Goal: Check status: Check status

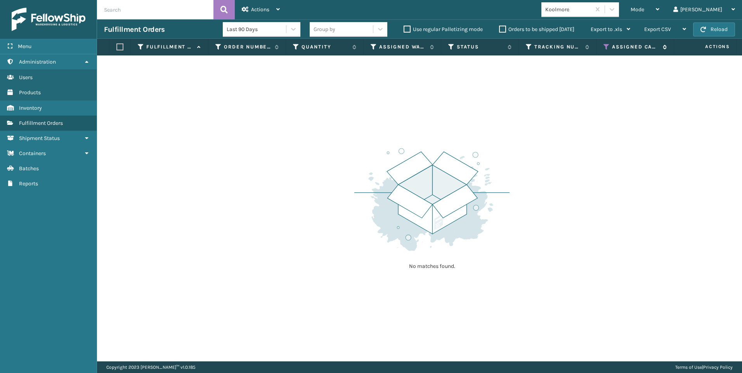
click at [607, 45] on icon at bounding box center [606, 46] width 6 height 7
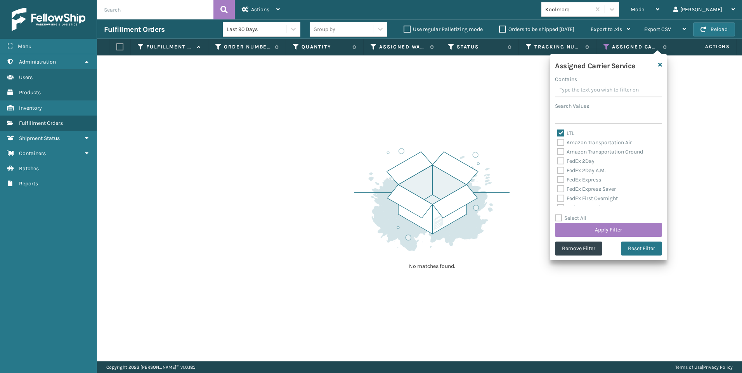
click at [577, 256] on div "Assigned Carrier Service Contains Search Values LTL Amazon Transportation Air A…" at bounding box center [608, 157] width 116 height 206
click at [582, 247] on button "Remove Filter" at bounding box center [578, 249] width 47 height 14
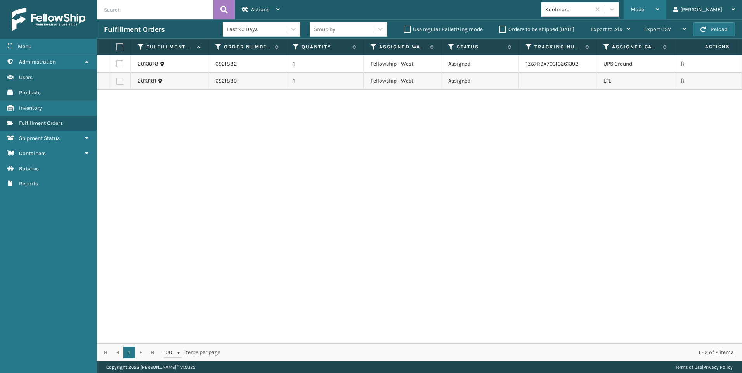
click at [663, 16] on div "Mode Regular Mode Picking Mode Labeling Mode Exit Scan Mode" at bounding box center [644, 9] width 43 height 19
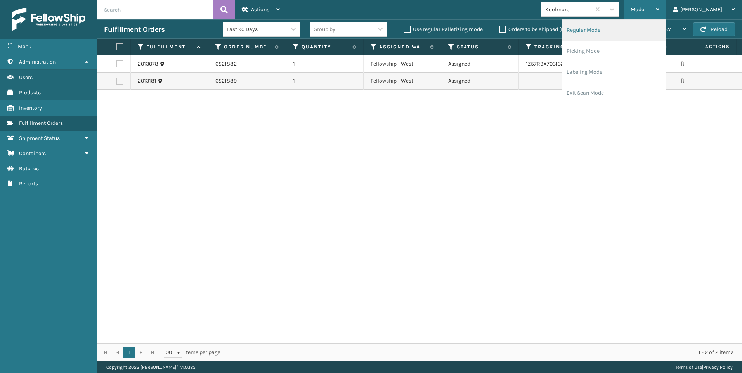
click at [636, 28] on li "Regular Mode" at bounding box center [614, 30] width 104 height 21
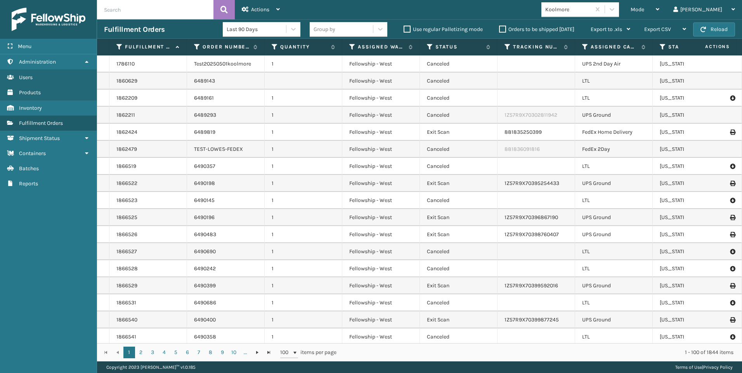
click at [168, 7] on input "text" at bounding box center [155, 9] width 116 height 19
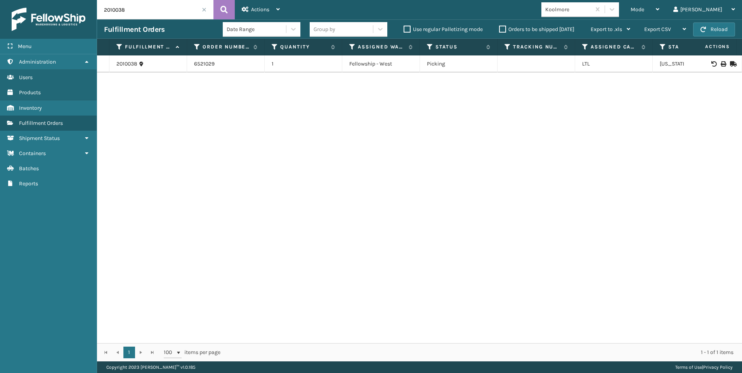
click at [720, 62] on icon at bounding box center [722, 63] width 5 height 5
drag, startPoint x: 130, startPoint y: 8, endPoint x: 5, endPoint y: 23, distance: 126.5
click at [14, 0] on div "Menu Administration Users Products Inventory Fulfillment Orders Shipment Status…" at bounding box center [371, 0] width 742 height 0
click at [720, 62] on icon at bounding box center [722, 63] width 5 height 5
drag, startPoint x: 125, startPoint y: 9, endPoint x: 83, endPoint y: 10, distance: 41.5
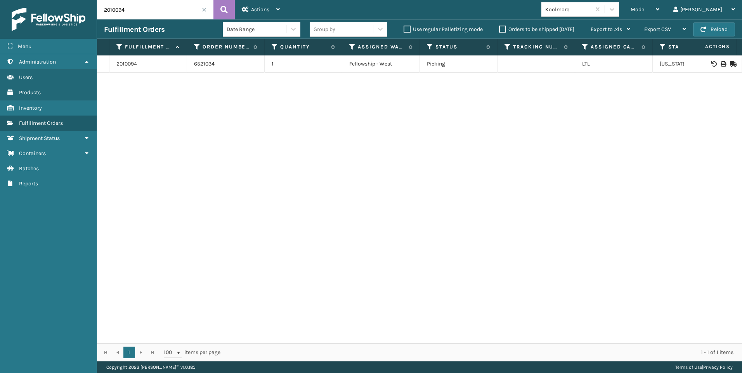
click at [84, 0] on div "Menu Administration Users Products Inventory Fulfillment Orders Shipment Status…" at bounding box center [371, 0] width 742 height 0
click at [720, 62] on icon at bounding box center [722, 63] width 5 height 5
drag, startPoint x: 139, startPoint y: 9, endPoint x: 83, endPoint y: 3, distance: 56.6
click at [89, 0] on div "Menu Administration Users Products Inventory Fulfillment Orders Shipment Status…" at bounding box center [371, 0] width 742 height 0
type input "1"
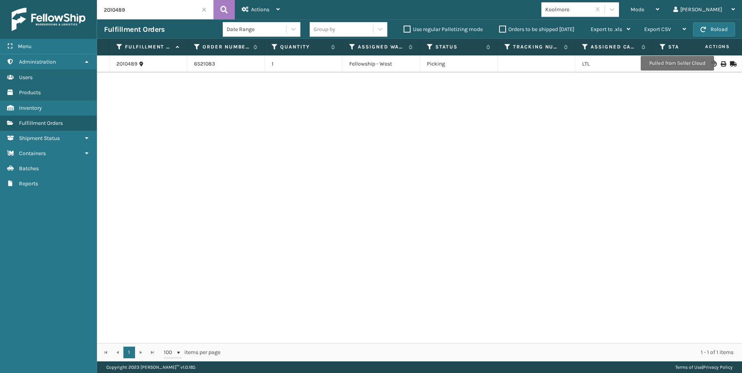
click at [720, 63] on icon at bounding box center [722, 63] width 5 height 5
drag, startPoint x: 137, startPoint y: 9, endPoint x: 35, endPoint y: -3, distance: 102.7
click at [35, 0] on html "Bill of Lading has been successfully printed. Menu Administration Users Product…" at bounding box center [371, 186] width 742 height 373
click at [718, 60] on td at bounding box center [713, 63] width 58 height 17
click at [720, 63] on icon at bounding box center [722, 63] width 5 height 5
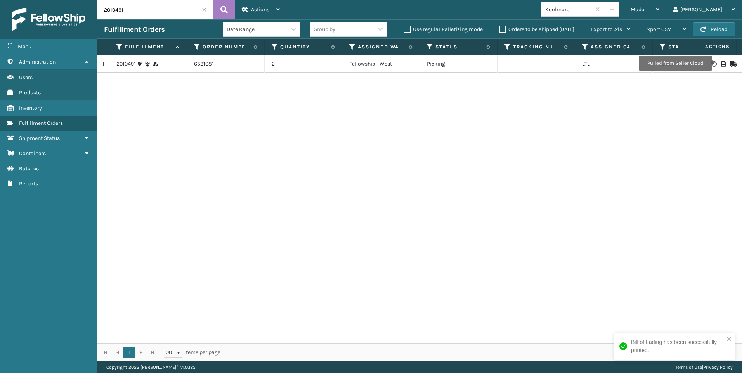
drag, startPoint x: 96, startPoint y: 13, endPoint x: 66, endPoint y: 12, distance: 30.3
click at [66, 0] on div "Menu Administration Users Products Inventory Fulfillment Orders Shipment Status…" at bounding box center [371, 0] width 742 height 0
click at [714, 64] on div at bounding box center [713, 63] width 44 height 5
click at [720, 62] on icon at bounding box center [722, 63] width 5 height 5
drag, startPoint x: 83, startPoint y: 7, endPoint x: 66, endPoint y: 7, distance: 16.3
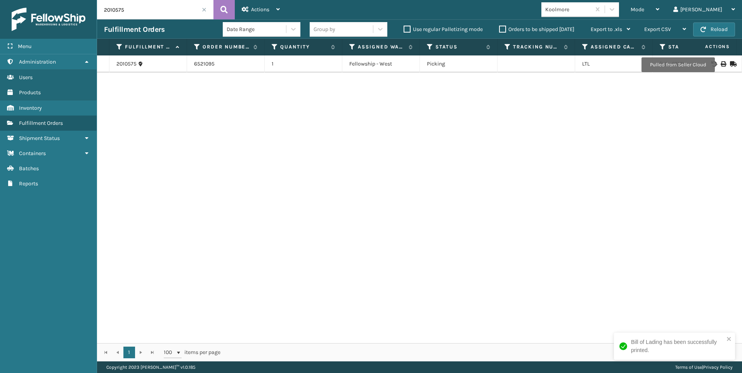
click at [68, 0] on div "Menu Administration Users Products Inventory Fulfillment Orders Shipment Status…" at bounding box center [371, 0] width 742 height 0
click at [720, 62] on icon at bounding box center [722, 63] width 5 height 5
drag, startPoint x: 127, startPoint y: 5, endPoint x: 42, endPoint y: 20, distance: 85.8
click at [45, 0] on div "Menu Administration Users Products Inventory Fulfillment Orders Shipment Status…" at bounding box center [371, 0] width 742 height 0
click at [716, 59] on td at bounding box center [713, 63] width 58 height 17
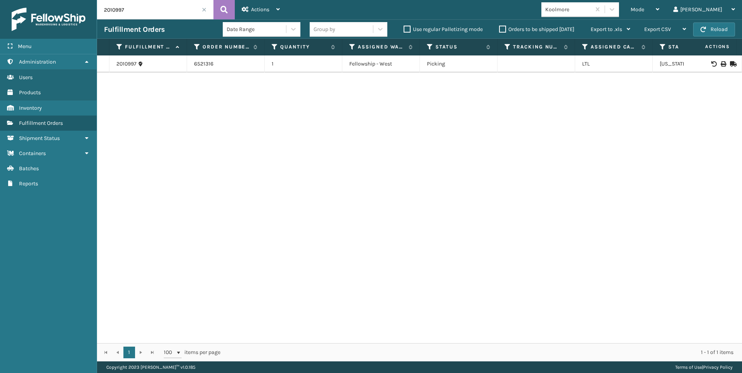
click at [720, 63] on icon at bounding box center [722, 63] width 5 height 5
drag, startPoint x: 131, startPoint y: 10, endPoint x: 63, endPoint y: 10, distance: 67.9
click at [63, 0] on div "Menu Administration Users Products Inventory Fulfillment Orders Shipment Status…" at bounding box center [371, 0] width 742 height 0
click at [720, 66] on icon at bounding box center [722, 63] width 5 height 5
drag, startPoint x: 131, startPoint y: 12, endPoint x: 14, endPoint y: 10, distance: 117.6
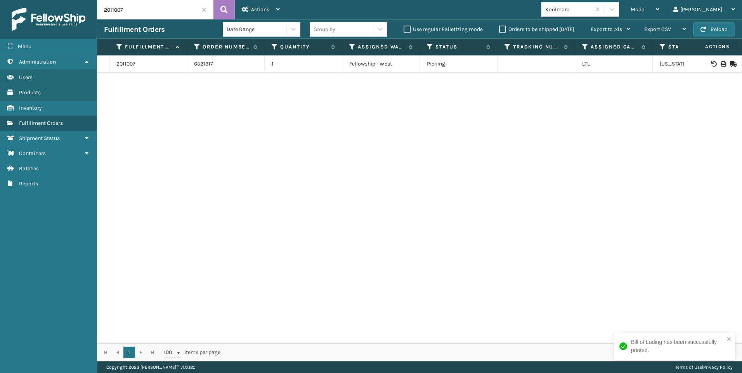
click at [29, 0] on div "Menu Administration Users Products Inventory Fulfillment Orders Shipment Status…" at bounding box center [371, 0] width 742 height 0
click at [720, 62] on icon at bounding box center [722, 63] width 5 height 5
drag, startPoint x: 127, startPoint y: 11, endPoint x: 39, endPoint y: 18, distance: 88.7
click at [43, 0] on div "Menu Administration Users Products Inventory Fulfillment Orders Shipment Status…" at bounding box center [371, 0] width 742 height 0
click at [720, 66] on icon at bounding box center [722, 63] width 5 height 5
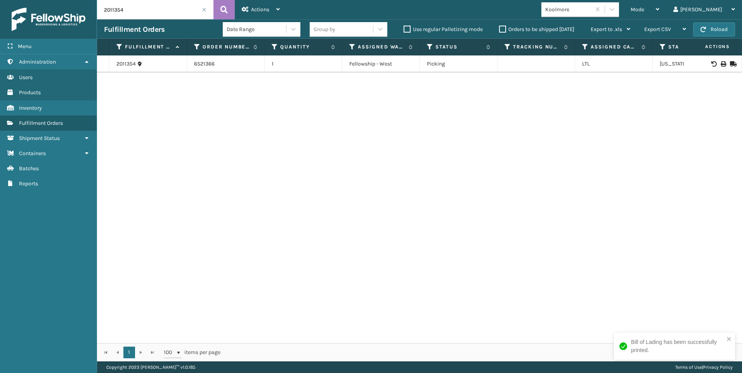
drag, startPoint x: 128, startPoint y: 7, endPoint x: 82, endPoint y: 5, distance: 45.8
click at [82, 0] on div "Menu Administration Users Products Inventory Fulfillment Orders Shipment Status…" at bounding box center [371, 0] width 742 height 0
click at [713, 62] on div at bounding box center [713, 63] width 44 height 5
click at [720, 63] on icon at bounding box center [722, 63] width 5 height 5
drag, startPoint x: 76, startPoint y: 8, endPoint x: 38, endPoint y: 4, distance: 37.4
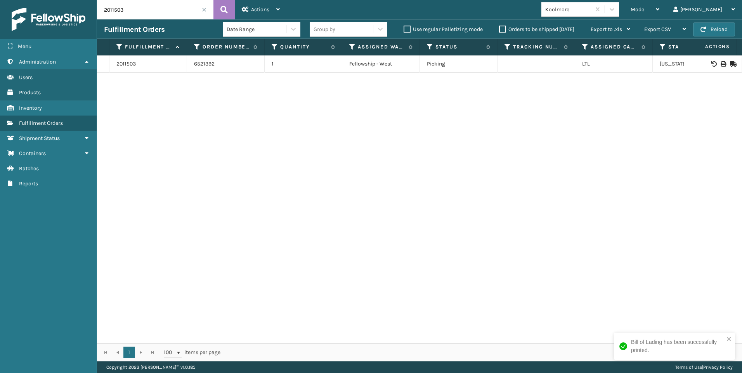
click at [38, 0] on div "Menu Administration Users Products Inventory Fulfillment Orders Shipment Status…" at bounding box center [371, 0] width 742 height 0
click at [720, 62] on icon at bounding box center [722, 63] width 5 height 5
drag, startPoint x: 137, startPoint y: 5, endPoint x: 47, endPoint y: 3, distance: 89.7
click at [57, 0] on div "Menu Administration Users Products Inventory Fulfillment Orders Shipment Status…" at bounding box center [371, 0] width 742 height 0
click at [720, 63] on icon at bounding box center [722, 63] width 5 height 5
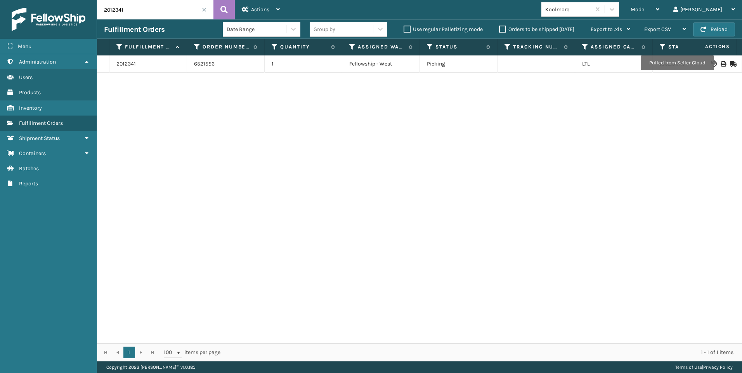
drag, startPoint x: 127, startPoint y: 11, endPoint x: 0, endPoint y: 15, distance: 127.3
click at [3, 0] on div "Menu Administration Users Products Inventory Fulfillment Orders Shipment Status…" at bounding box center [371, 0] width 742 height 0
click at [720, 62] on icon at bounding box center [722, 63] width 5 height 5
click at [149, 10] on input "2012447" at bounding box center [155, 9] width 116 height 19
click at [14, 0] on div "Menu Administration Users Products Inventory Fulfillment Orders Shipment Status…" at bounding box center [371, 0] width 742 height 0
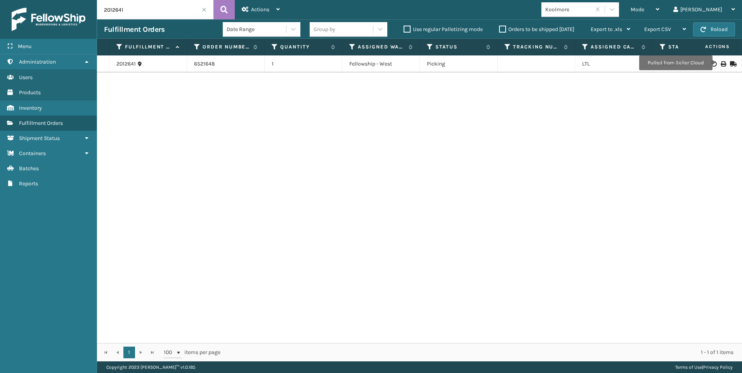
click at [720, 62] on icon at bounding box center [722, 63] width 5 height 5
click at [143, 3] on input "2012641" at bounding box center [155, 9] width 116 height 19
drag, startPoint x: 57, startPoint y: 14, endPoint x: 0, endPoint y: 16, distance: 57.5
click at [0, 15] on html "Bill of Lading has been successfully printed. Menu Administration Users Product…" at bounding box center [371, 186] width 742 height 373
click at [720, 64] on icon at bounding box center [722, 63] width 5 height 5
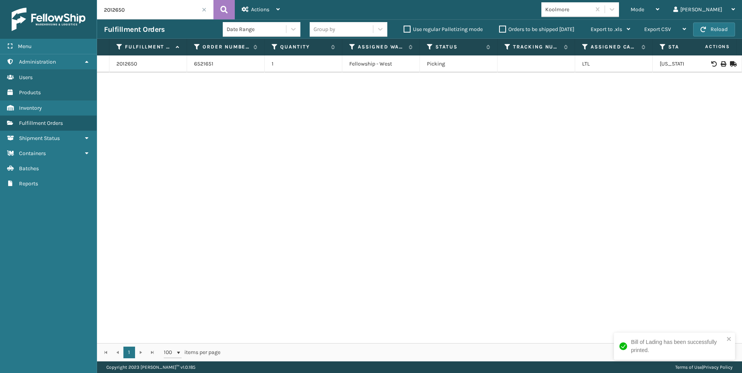
drag, startPoint x: 143, startPoint y: 14, endPoint x: 19, endPoint y: 15, distance: 123.4
click at [19, 0] on div "Menu Administration Users Products Inventory Fulfillment Orders Shipment Status…" at bounding box center [371, 0] width 742 height 0
type input "2013110"
click at [720, 65] on icon at bounding box center [722, 63] width 5 height 5
click at [139, 7] on input "2013110" at bounding box center [155, 9] width 116 height 19
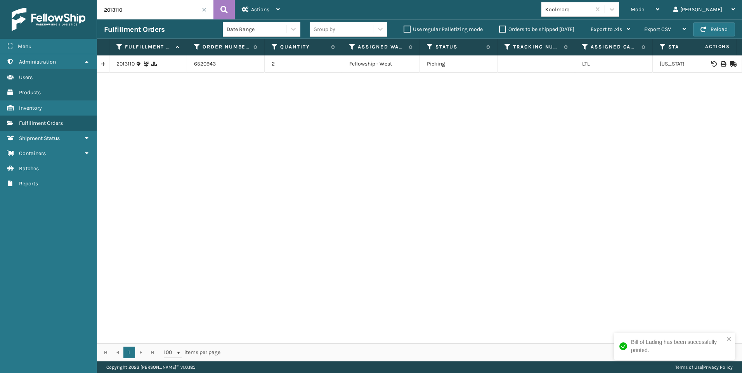
drag, startPoint x: 92, startPoint y: 11, endPoint x: 19, endPoint y: 12, distance: 73.7
click at [31, 0] on div "Menu Administration Users Products Inventory Fulfillment Orders Shipment Status…" at bounding box center [371, 0] width 742 height 0
click at [720, 62] on icon at bounding box center [722, 63] width 5 height 5
click at [129, 14] on input "2011416" at bounding box center [155, 9] width 116 height 19
click at [61, 0] on div "Menu Administration Users Products Inventory Fulfillment Orders Shipment Status…" at bounding box center [371, 0] width 742 height 0
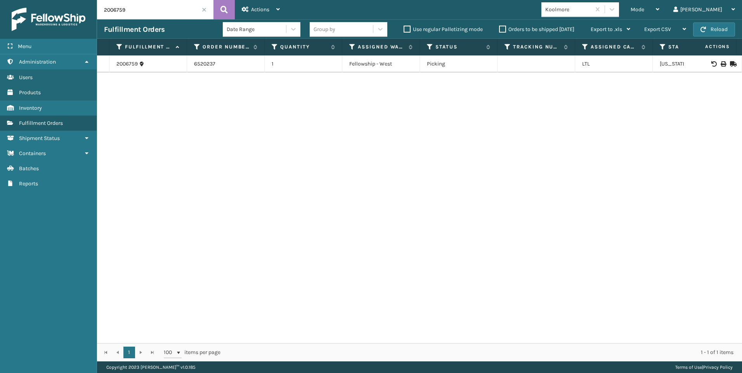
click at [720, 63] on icon at bounding box center [722, 63] width 5 height 5
click at [143, 18] on input "2006759" at bounding box center [155, 9] width 116 height 19
drag, startPoint x: 85, startPoint y: 12, endPoint x: 9, endPoint y: 13, distance: 75.7
click at [16, 0] on div "Menu Administration Users Products Inventory Fulfillment Orders Shipment Status…" at bounding box center [371, 0] width 742 height 0
click at [720, 64] on icon at bounding box center [722, 63] width 5 height 5
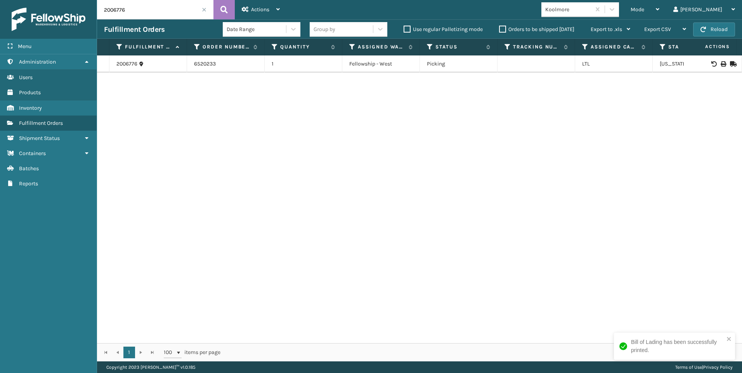
click at [126, 4] on input "2006776" at bounding box center [155, 9] width 116 height 19
drag, startPoint x: 130, startPoint y: 9, endPoint x: 14, endPoint y: 13, distance: 116.1
click at [27, 0] on div "Menu Administration Users Products Inventory Fulfillment Orders Shipment Status…" at bounding box center [371, 0] width 742 height 0
click at [132, 7] on input "2006777" at bounding box center [155, 9] width 116 height 19
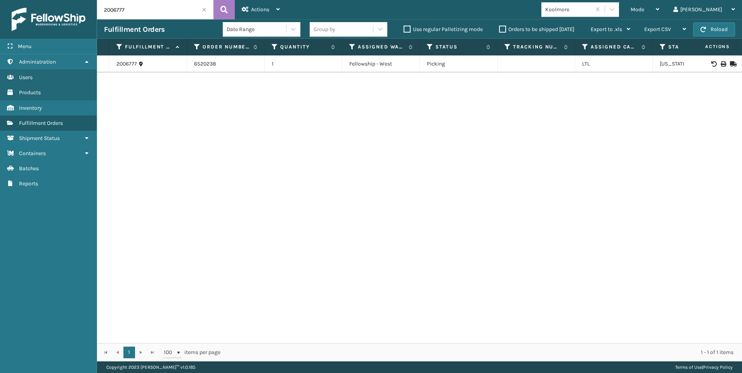
scroll to position [0, 0]
drag, startPoint x: 128, startPoint y: 7, endPoint x: 52, endPoint y: 0, distance: 75.6
click at [53, 0] on div "Menu Administration Users Products Inventory Fulfillment Orders Shipment Status…" at bounding box center [371, 0] width 742 height 0
click at [720, 63] on icon at bounding box center [722, 63] width 5 height 5
drag, startPoint x: 133, startPoint y: 23, endPoint x: 132, endPoint y: 13, distance: 10.3
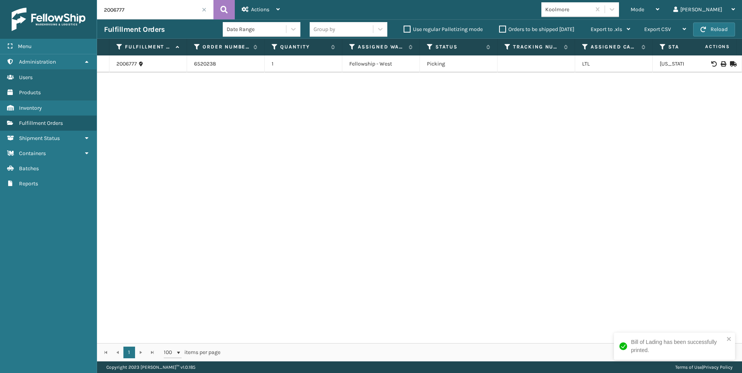
click at [133, 22] on div "Fulfillment Orders Date Range Group by Use regular Palletizing mode Orders to b…" at bounding box center [419, 28] width 645 height 19
click at [132, 11] on input "2006777" at bounding box center [155, 9] width 116 height 19
drag, startPoint x: 130, startPoint y: 12, endPoint x: 16, endPoint y: 9, distance: 114.1
click at [25, 0] on div "Menu Administration Users Products Inventory Fulfillment Orders Shipment Status…" at bounding box center [371, 0] width 742 height 0
click at [720, 63] on icon at bounding box center [722, 63] width 5 height 5
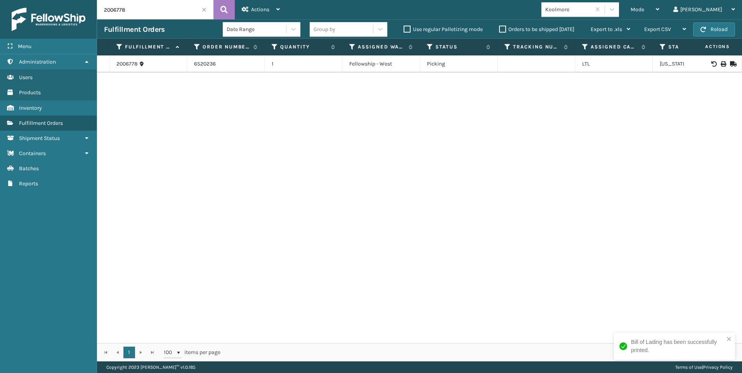
drag, startPoint x: 124, startPoint y: 14, endPoint x: 27, endPoint y: 16, distance: 96.6
click at [31, 0] on div "Menu Administration Users Products Inventory Fulfillment Orders Shipment Status…" at bounding box center [371, 0] width 742 height 0
click at [720, 62] on icon at bounding box center [722, 63] width 5 height 5
click at [133, 10] on input "2006967" at bounding box center [155, 9] width 116 height 19
drag, startPoint x: 12, startPoint y: 25, endPoint x: 0, endPoint y: 26, distance: 12.1
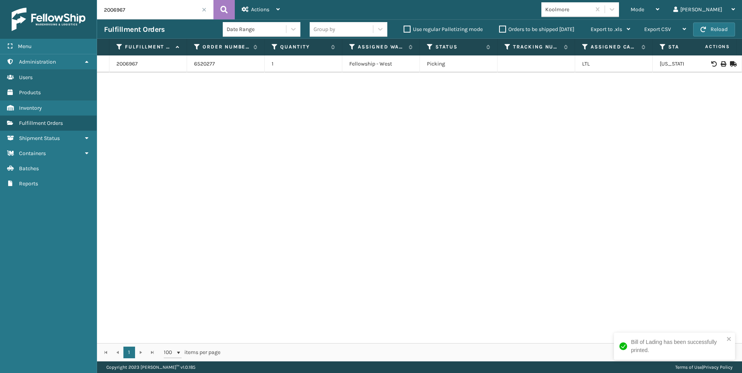
click at [0, 26] on html "Bill of Lading has been successfully printed. Menu Administration Users Product…" at bounding box center [371, 186] width 742 height 373
click at [720, 62] on icon at bounding box center [722, 63] width 5 height 5
click at [125, 261] on div "2006970 6520280 1 Fellowship - West Picking LTL [US_STATE]" at bounding box center [419, 199] width 645 height 288
click at [139, 3] on input "2006970" at bounding box center [155, 9] width 116 height 19
drag, startPoint x: 138, startPoint y: 4, endPoint x: 50, endPoint y: 16, distance: 89.3
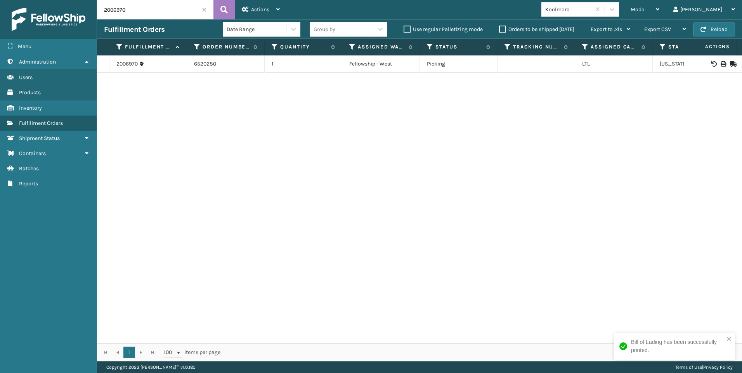
click at [68, 0] on div "Menu Administration Users Products Inventory Fulfillment Orders Shipment Status…" at bounding box center [371, 0] width 742 height 0
click at [720, 64] on icon at bounding box center [722, 63] width 5 height 5
click at [116, 14] on input "2007061" at bounding box center [155, 9] width 116 height 19
drag, startPoint x: 132, startPoint y: 14, endPoint x: 25, endPoint y: 11, distance: 107.1
click at [62, 0] on div "Menu Administration Users Products Inventory Fulfillment Orders Shipment Status…" at bounding box center [371, 0] width 742 height 0
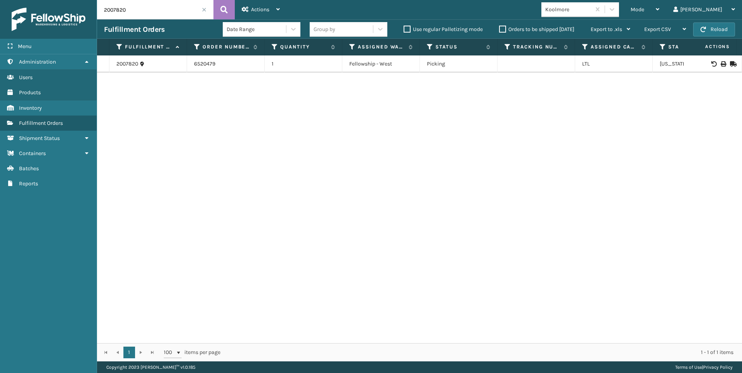
click at [720, 64] on icon at bounding box center [722, 63] width 5 height 5
click at [129, 9] on input "2007820" at bounding box center [155, 9] width 116 height 19
drag, startPoint x: 129, startPoint y: 9, endPoint x: 71, endPoint y: 5, distance: 58.7
click at [83, 0] on div "Menu Administration Users Products Inventory Fulfillment Orders Shipment Status…" at bounding box center [371, 0] width 742 height 0
click at [716, 61] on td at bounding box center [713, 63] width 58 height 17
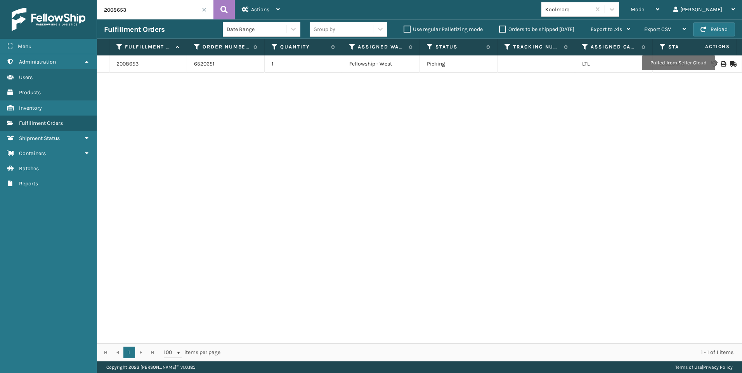
click at [720, 63] on icon at bounding box center [722, 63] width 5 height 5
click at [140, 17] on input "2008653" at bounding box center [155, 9] width 116 height 19
drag, startPoint x: 141, startPoint y: 12, endPoint x: 5, endPoint y: 3, distance: 135.7
click at [16, 0] on div "Menu Administration Users Products Inventory Fulfillment Orders Shipment Status…" at bounding box center [371, 0] width 742 height 0
click at [720, 62] on icon at bounding box center [722, 63] width 5 height 5
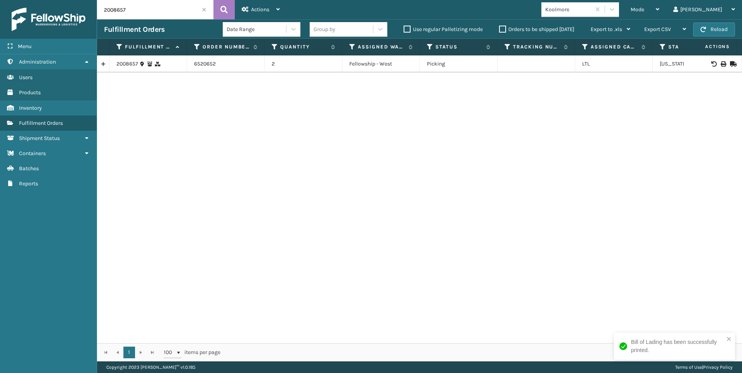
click at [152, 17] on input "2008657" at bounding box center [155, 9] width 116 height 19
drag, startPoint x: 118, startPoint y: 11, endPoint x: 0, endPoint y: 21, distance: 118.7
click at [53, 0] on div "Menu Administration Users Products Inventory Fulfillment Orders Shipment Status…" at bounding box center [371, 0] width 742 height 0
click at [722, 64] on div at bounding box center [713, 63] width 44 height 5
click at [719, 64] on div at bounding box center [713, 63] width 44 height 5
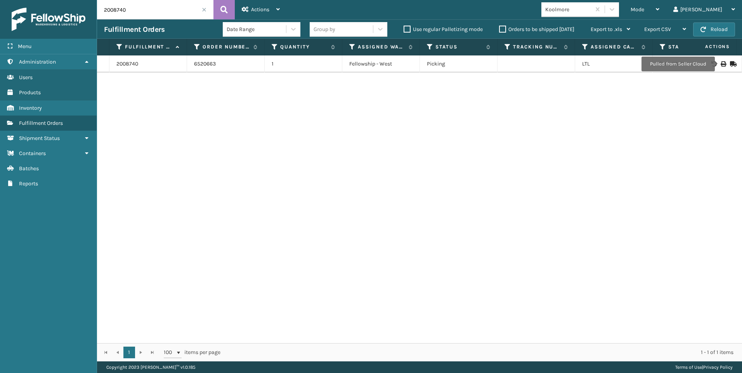
click at [720, 64] on icon at bounding box center [722, 63] width 5 height 5
click at [130, 9] on input "2008740" at bounding box center [155, 9] width 116 height 19
drag, startPoint x: 130, startPoint y: 9, endPoint x: 0, endPoint y: 9, distance: 130.0
click at [37, 0] on div "Menu Administration Users Products Inventory Fulfillment Orders Shipment Status…" at bounding box center [371, 0] width 742 height 0
click at [720, 64] on icon at bounding box center [722, 63] width 5 height 5
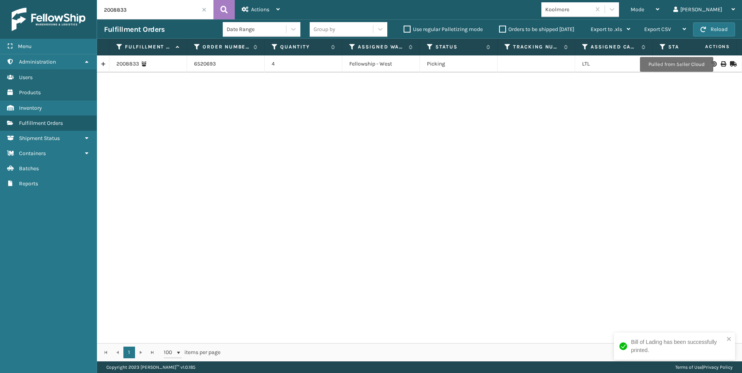
click at [144, 27] on h3 "Fulfillment Orders" at bounding box center [134, 29] width 61 height 9
click at [140, 8] on input "2008833" at bounding box center [155, 9] width 116 height 19
drag, startPoint x: 140, startPoint y: 7, endPoint x: 13, endPoint y: 7, distance: 126.5
click at [54, 0] on div "Menu Administration Users Products Inventory Fulfillment Orders Shipment Status…" at bounding box center [371, 0] width 742 height 0
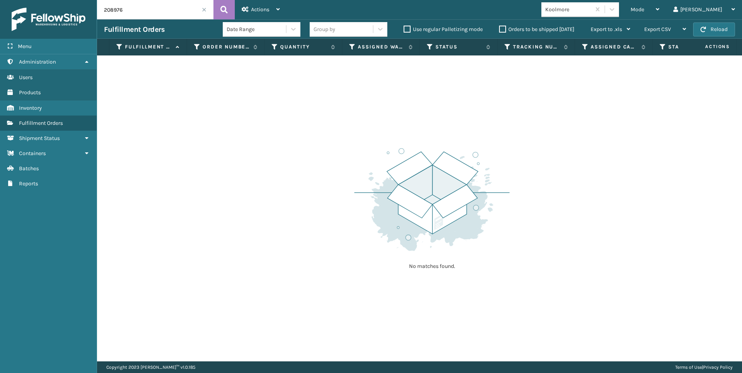
click at [143, 11] on input "208976" at bounding box center [155, 9] width 116 height 19
click at [2, 0] on div "Menu Administration Users Products Inventory Fulfillment Orders Shipment Status…" at bounding box center [371, 0] width 742 height 0
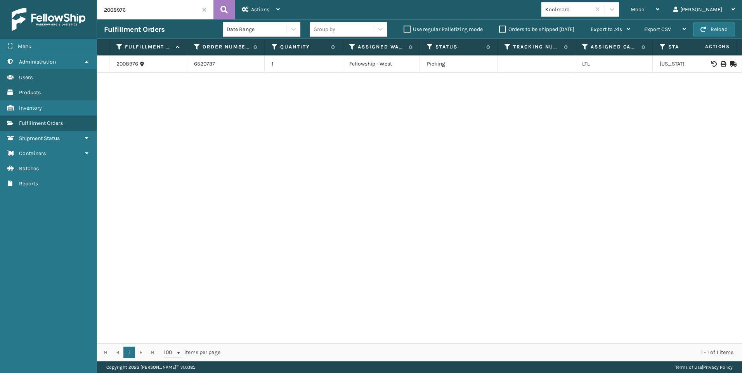
click at [720, 64] on icon at bounding box center [722, 63] width 5 height 5
drag, startPoint x: 133, startPoint y: 19, endPoint x: 136, endPoint y: 9, distance: 11.1
click at [134, 16] on div "2008976 Actions Settings Remove All Filters Export Labels Bulk Print Close Out …" at bounding box center [419, 181] width 645 height 362
drag, startPoint x: 136, startPoint y: 9, endPoint x: 18, endPoint y: 2, distance: 117.7
click at [38, 0] on div "Menu Administration Users Products Inventory Fulfillment Orders Shipment Status…" at bounding box center [371, 0] width 742 height 0
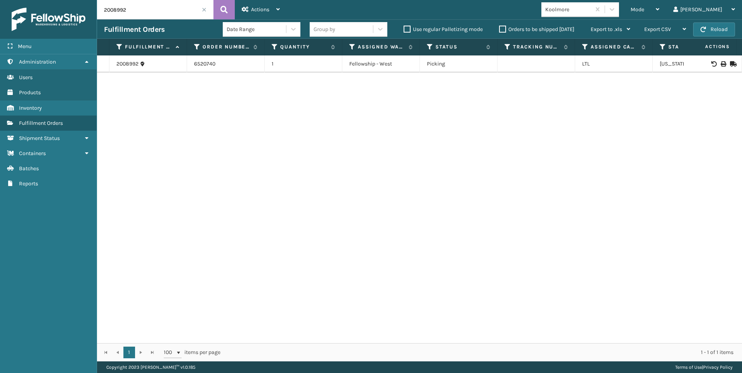
click at [719, 68] on td at bounding box center [713, 63] width 58 height 17
click at [720, 62] on icon at bounding box center [722, 63] width 5 height 5
click at [178, 220] on div "2008992 6520740 1 Fellowship - West Picking LTL [US_STATE]" at bounding box center [419, 199] width 645 height 288
click at [137, 13] on input "2008992" at bounding box center [155, 9] width 116 height 19
click at [40, 0] on div "Menu Administration Users Products Inventory Fulfillment Orders Shipment Status…" at bounding box center [371, 0] width 742 height 0
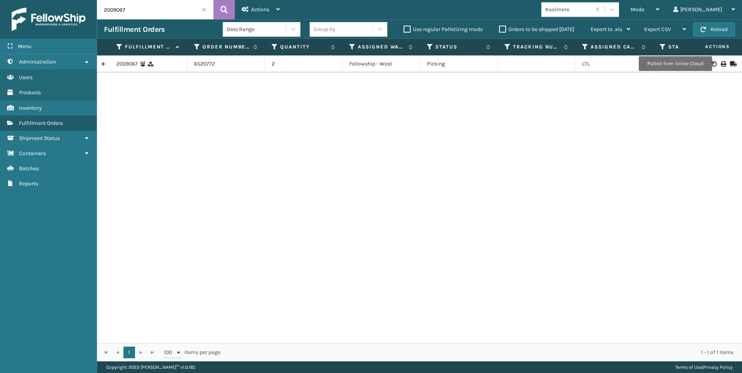
click at [716, 58] on td at bounding box center [713, 63] width 58 height 17
click at [720, 64] on icon at bounding box center [722, 63] width 5 height 5
drag, startPoint x: 155, startPoint y: 8, endPoint x: 32, endPoint y: 14, distance: 122.7
click at [32, 0] on div "Menu Administration Users Products Inventory Fulfillment Orders Shipment Status…" at bounding box center [371, 0] width 742 height 0
click at [720, 61] on icon at bounding box center [722, 63] width 5 height 5
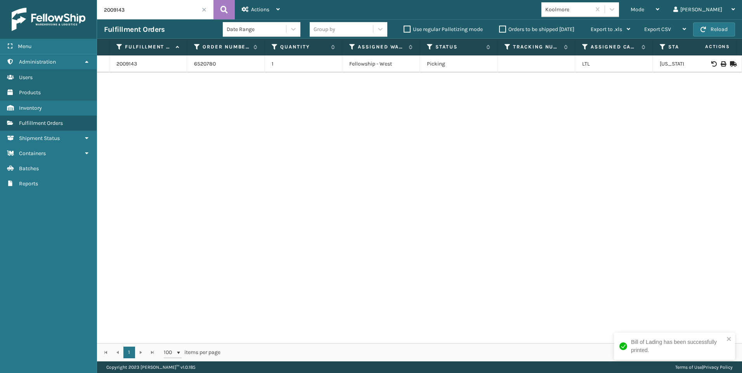
drag, startPoint x: 64, startPoint y: 9, endPoint x: 0, endPoint y: 13, distance: 63.8
click at [5, 0] on div "Menu Administration Users Products Inventory Fulfillment Orders Shipment Status…" at bounding box center [371, 0] width 742 height 0
click at [720, 62] on icon at bounding box center [722, 63] width 5 height 5
drag, startPoint x: 127, startPoint y: 12, endPoint x: 21, endPoint y: 11, distance: 106.3
click at [29, 0] on div "Menu Administration Users Products Inventory Fulfillment Orders Shipment Status…" at bounding box center [371, 0] width 742 height 0
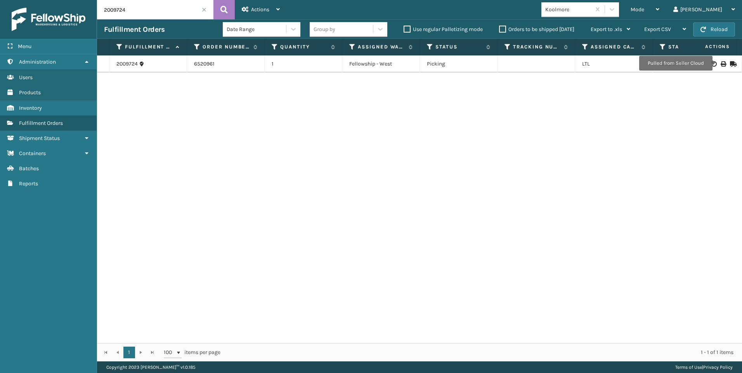
click at [720, 63] on icon at bounding box center [722, 63] width 5 height 5
click at [130, 25] on h3 "Fulfillment Orders" at bounding box center [134, 29] width 61 height 9
drag, startPoint x: 131, startPoint y: 12, endPoint x: 0, endPoint y: 17, distance: 131.3
click at [0, 18] on html "Bill of Lading has been successfully printed. Menu Administration Users Product…" at bounding box center [371, 186] width 742 height 373
click at [720, 63] on icon at bounding box center [722, 63] width 5 height 5
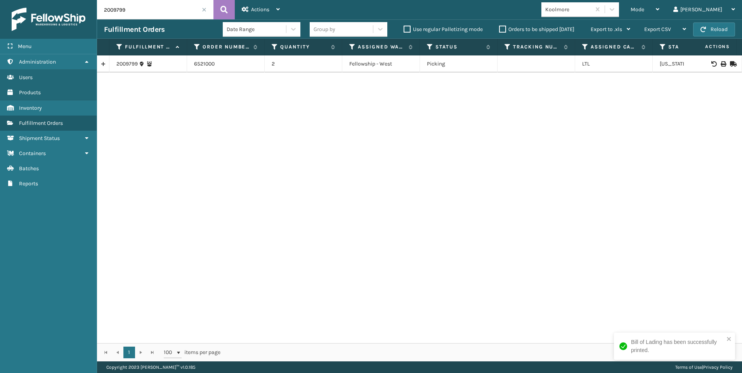
drag, startPoint x: 130, startPoint y: 13, endPoint x: 72, endPoint y: 12, distance: 57.8
click at [81, 0] on div "Menu Administration Users Products Inventory Fulfillment Orders Shipment Status…" at bounding box center [371, 0] width 742 height 0
click at [720, 63] on icon at bounding box center [722, 63] width 5 height 5
drag, startPoint x: 146, startPoint y: 9, endPoint x: 57, endPoint y: 12, distance: 88.5
click at [58, 0] on div "Menu Administration Users Products Inventory Fulfillment Orders Shipment Status…" at bounding box center [371, 0] width 742 height 0
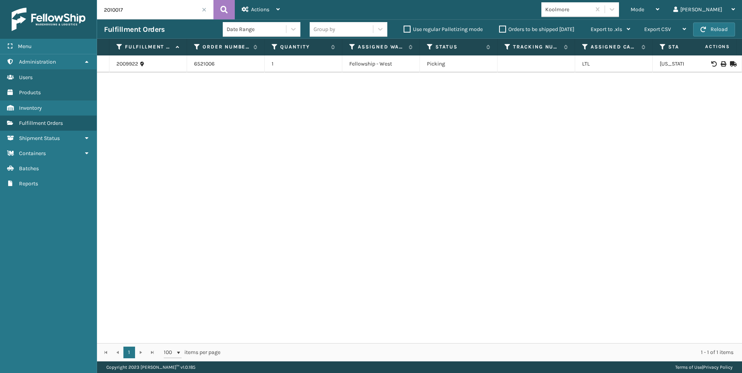
type input "2010017"
click at [720, 66] on icon at bounding box center [722, 63] width 5 height 5
